Goal: Task Accomplishment & Management: Manage account settings

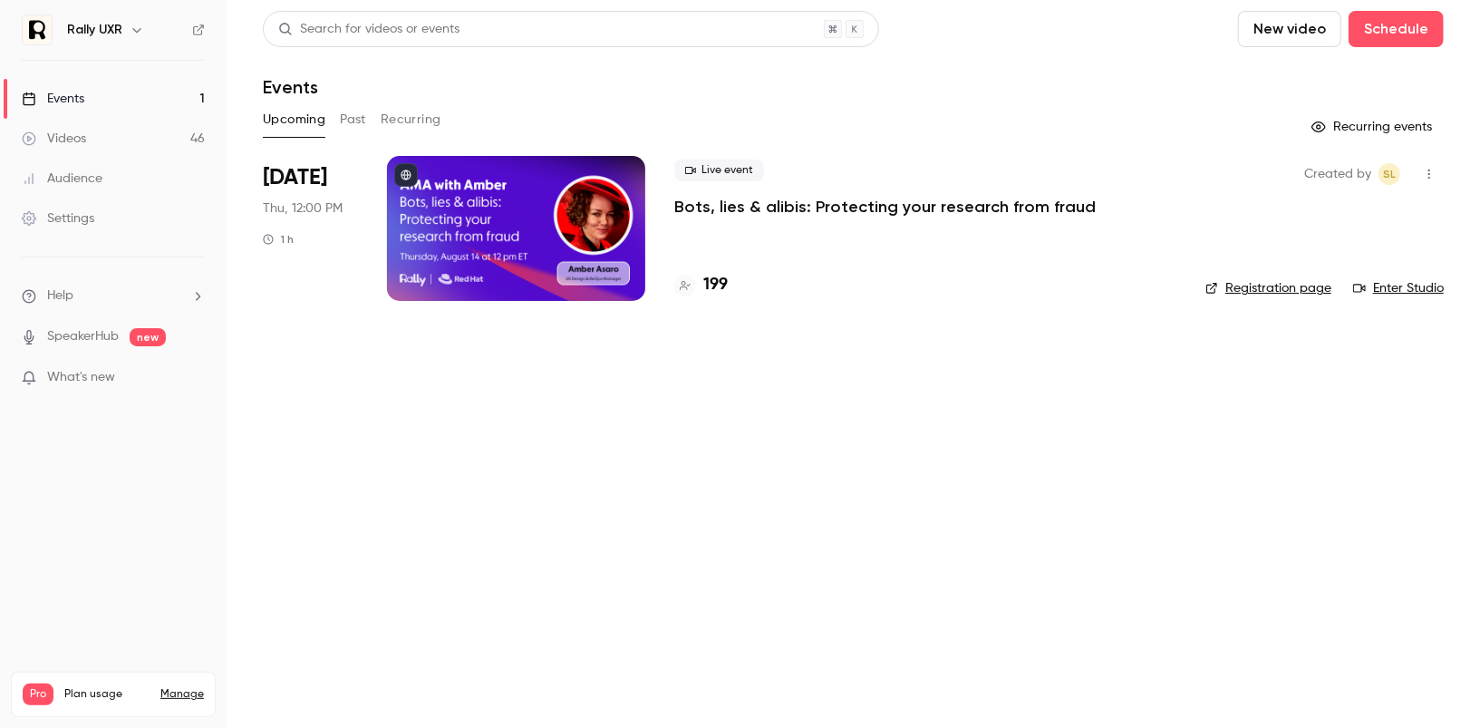
click at [463, 252] on div at bounding box center [516, 228] width 258 height 145
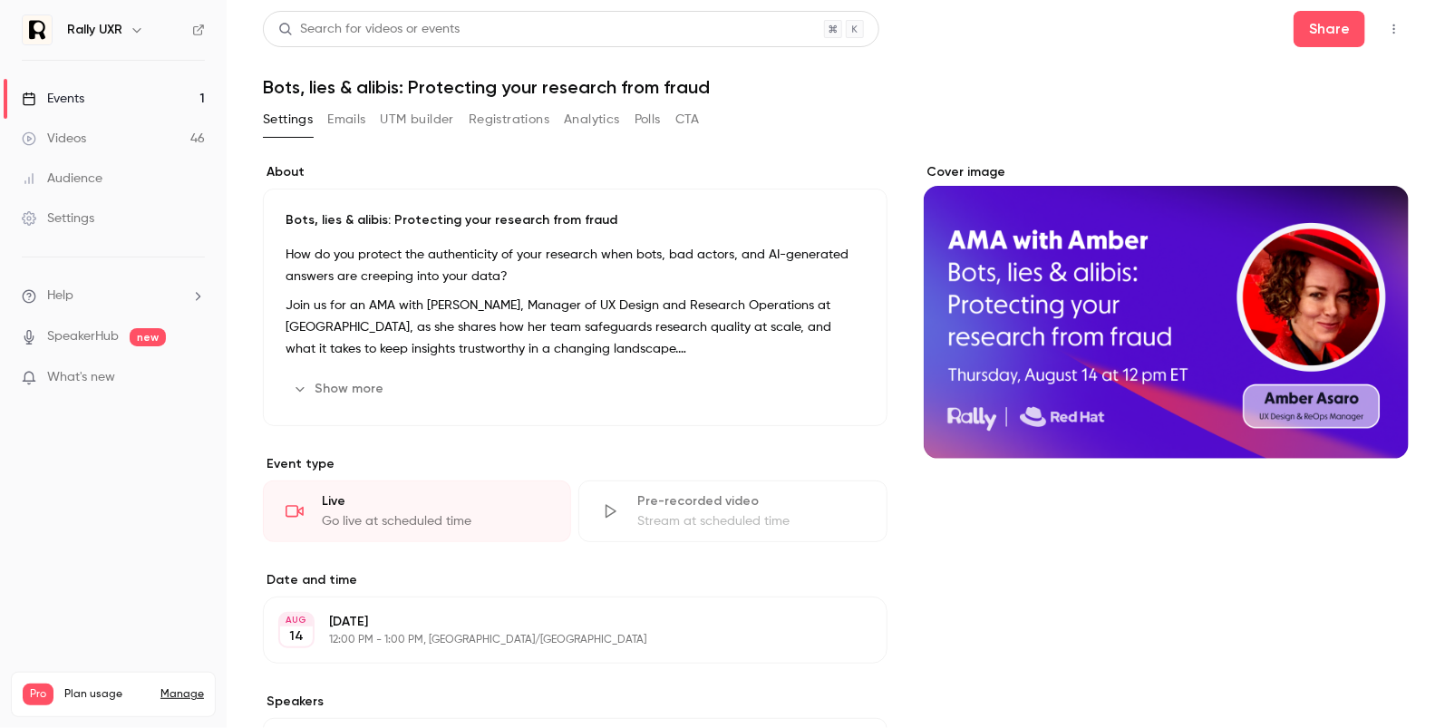
click at [527, 125] on button "Registrations" at bounding box center [509, 119] width 81 height 29
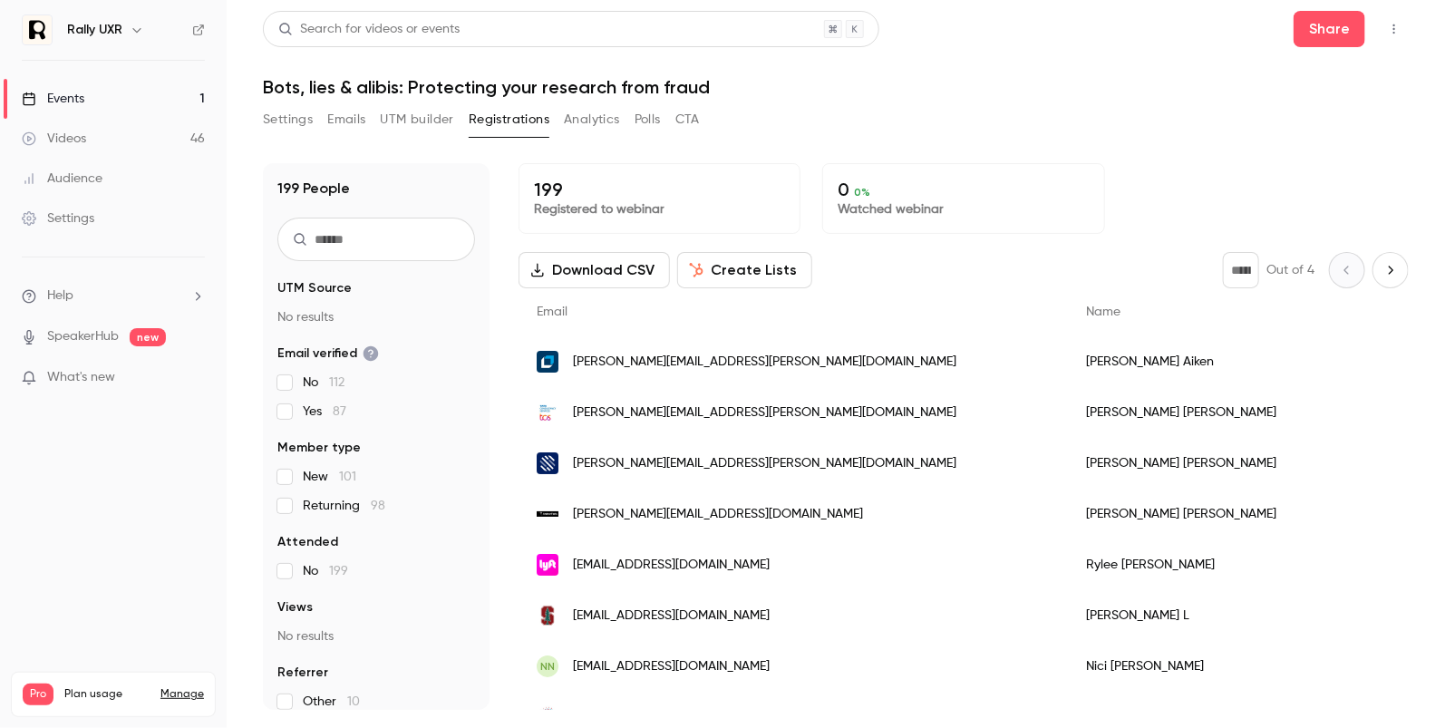
click at [324, 124] on div "Settings Emails UTM builder Registrations Analytics Polls CTA" at bounding box center [481, 119] width 437 height 29
click at [345, 124] on button "Emails" at bounding box center [346, 119] width 38 height 29
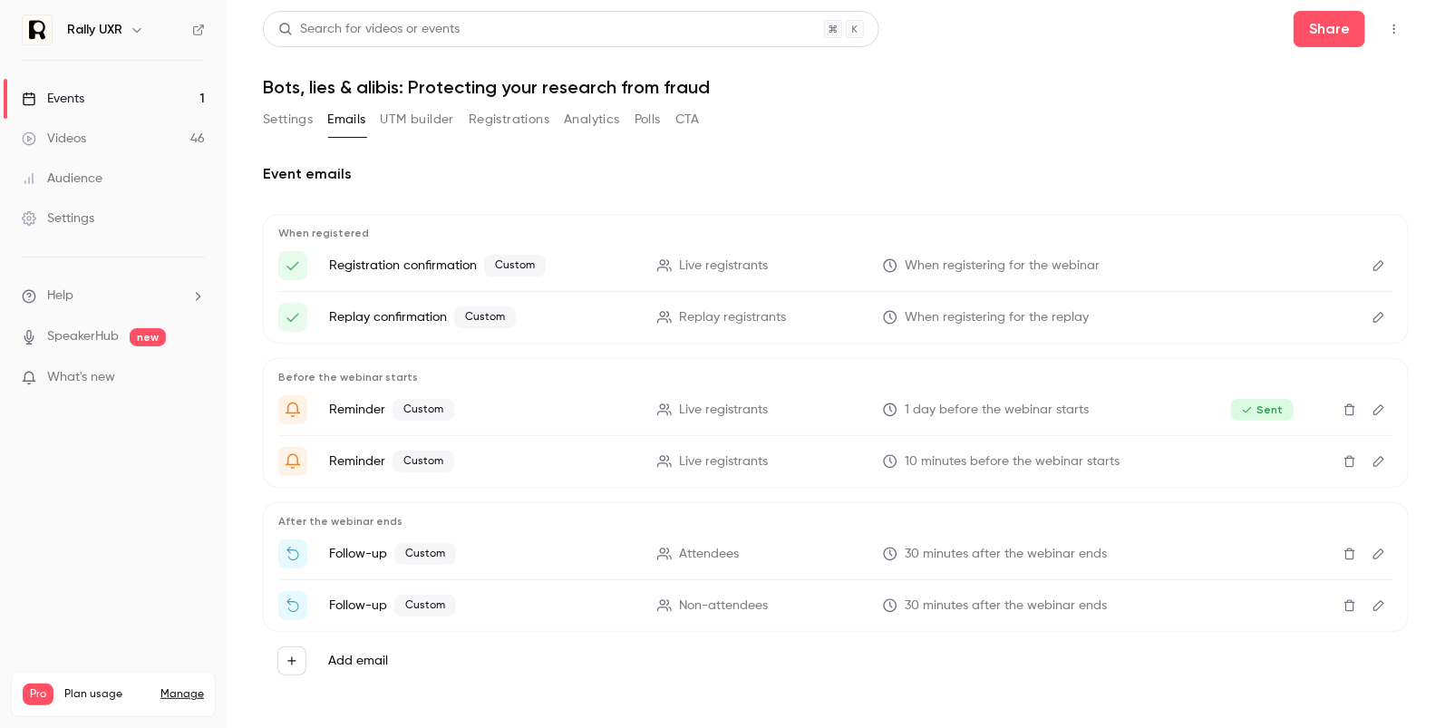
click at [1378, 559] on button "Edit" at bounding box center [1378, 553] width 29 height 29
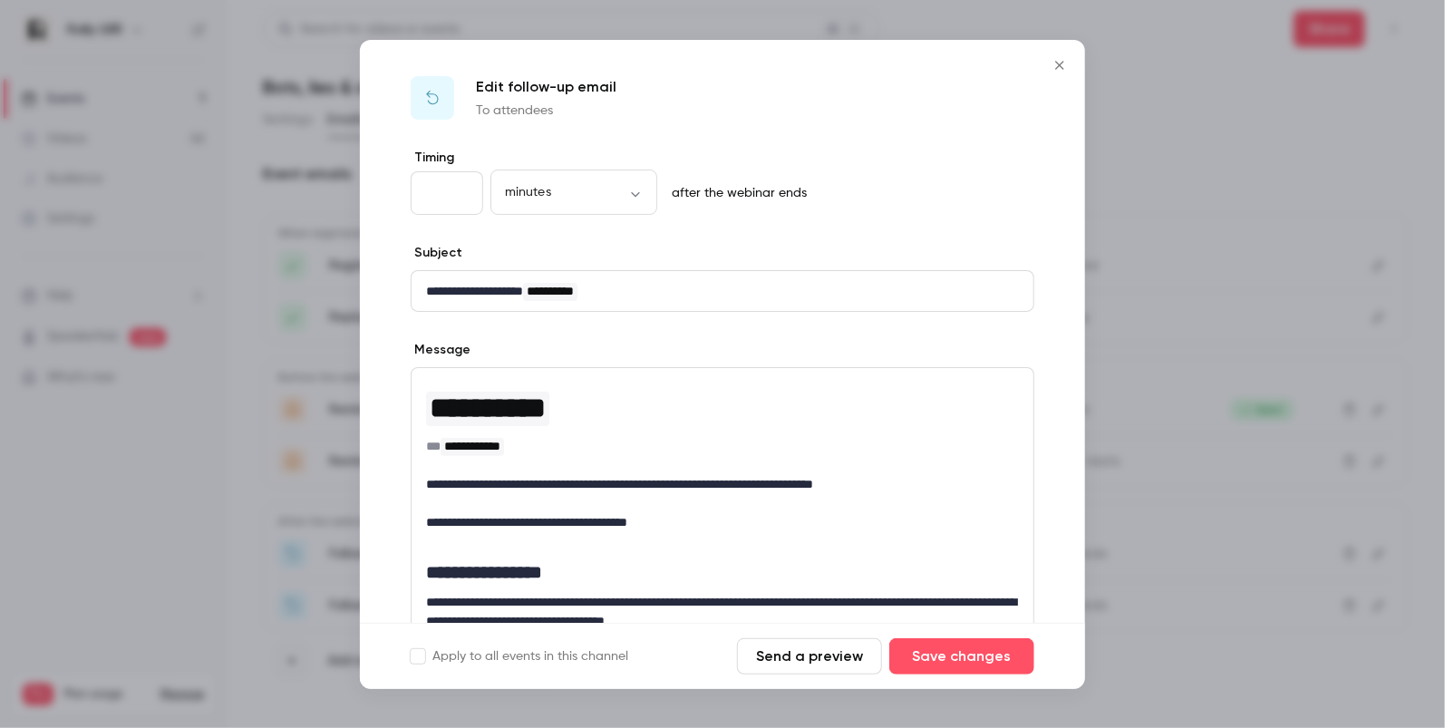
click at [1235, 215] on div at bounding box center [722, 364] width 1445 height 728
